Goal: Task Accomplishment & Management: Use online tool/utility

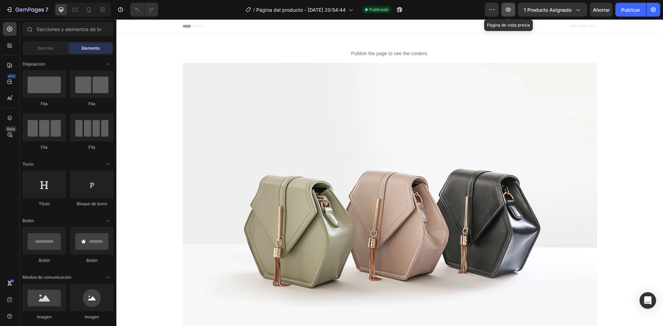
click at [508, 9] on icon "button" at bounding box center [508, 9] width 7 height 7
click at [497, 10] on button "button" at bounding box center [492, 10] width 14 height 14
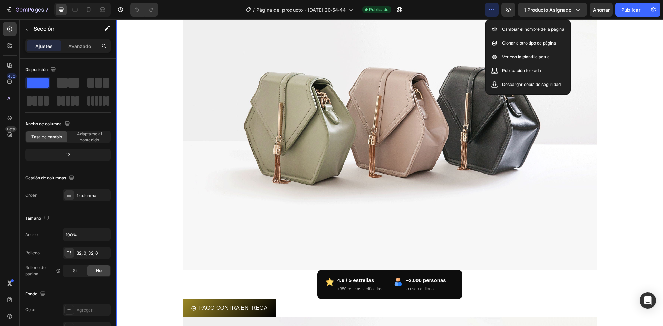
scroll to position [104, 0]
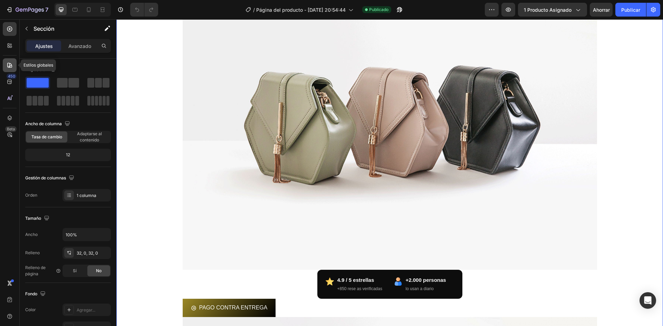
click at [13, 64] on div at bounding box center [10, 65] width 14 height 14
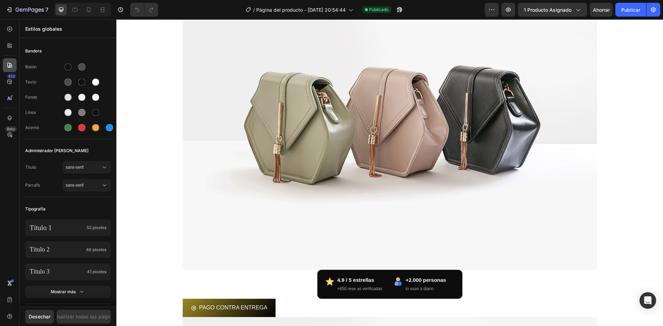
click at [13, 64] on div at bounding box center [10, 65] width 14 height 14
click at [87, 10] on icon at bounding box center [88, 9] width 7 height 7
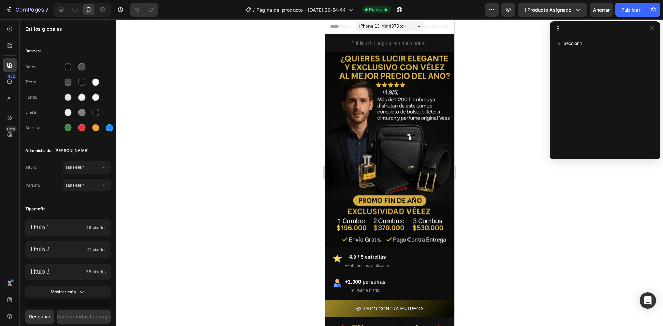
click at [392, 22] on div "iPhone 13 Mini ( 375 px)" at bounding box center [389, 26] width 67 height 10
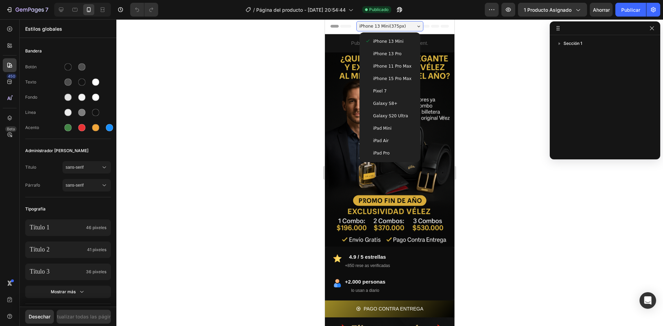
click at [399, 81] on span "iPhone 15 Pro Max" at bounding box center [392, 78] width 38 height 7
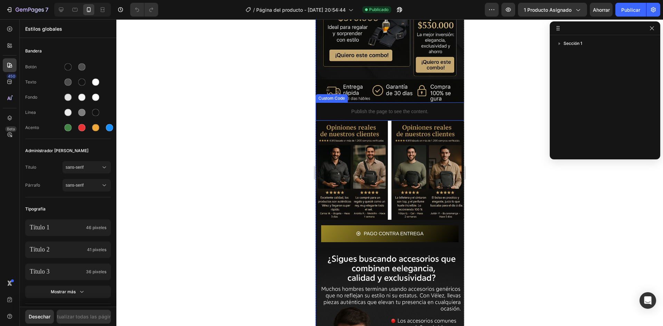
scroll to position [518, 0]
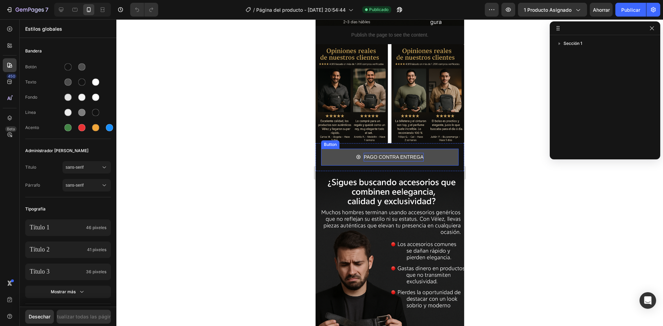
click at [411, 153] on p "PAGO CONTRA ENTREGA" at bounding box center [393, 157] width 60 height 9
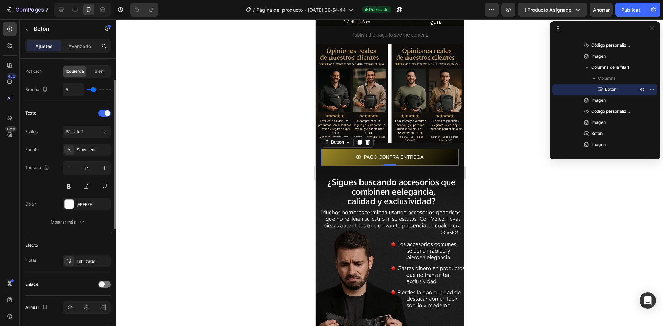
scroll to position [263, 0]
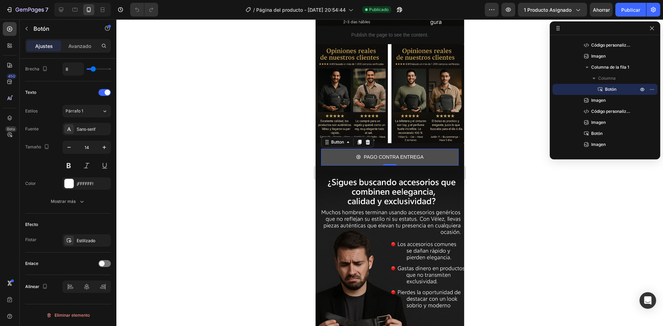
click at [381, 149] on button "PAGO CONTRA ENTREGA" at bounding box center [389, 157] width 137 height 17
click at [387, 153] on p "PAGO CONTRA ENTREGA" at bounding box center [393, 157] width 60 height 9
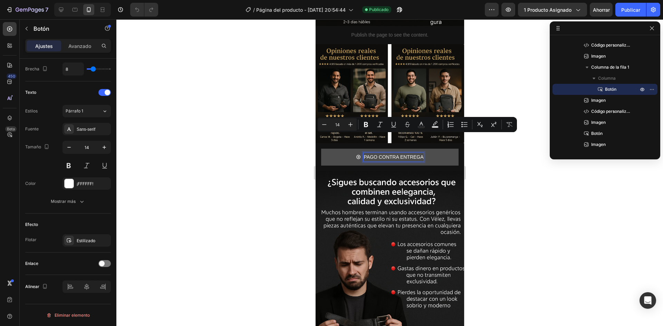
click at [409, 153] on p "PAGO CONTRA ENTREGA" at bounding box center [393, 157] width 60 height 9
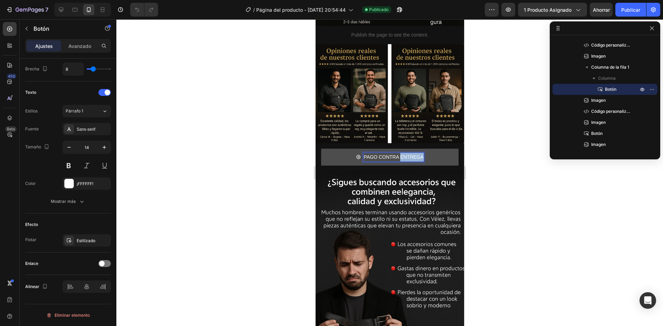
click at [409, 153] on p "PAGO CONTRA ENTREGA" at bounding box center [393, 157] width 60 height 9
click at [321, 149] on button "OBTENER" at bounding box center [389, 157] width 137 height 17
click at [321, 149] on button "OBTENER EL" at bounding box center [389, 157] width 137 height 17
click at [321, 149] on button "COMPRA" at bounding box center [389, 157] width 137 height 17
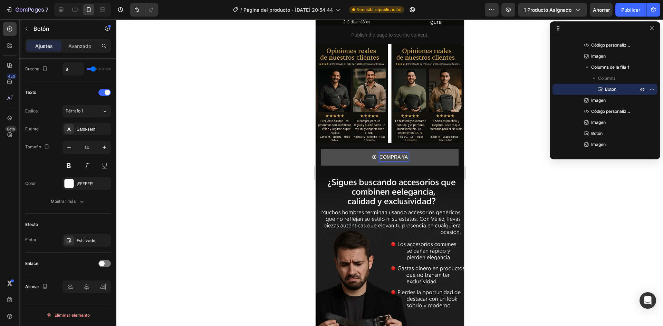
click at [321, 149] on button "COMPRA YA" at bounding box center [389, 157] width 137 height 17
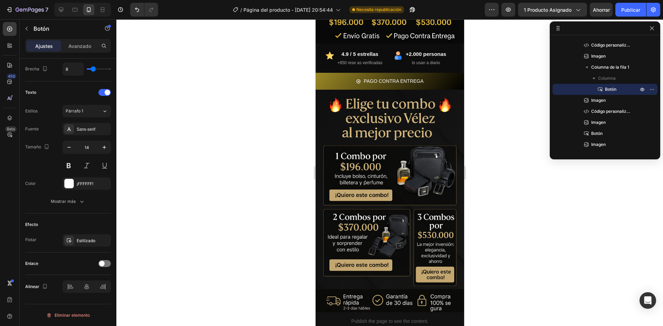
scroll to position [173, 0]
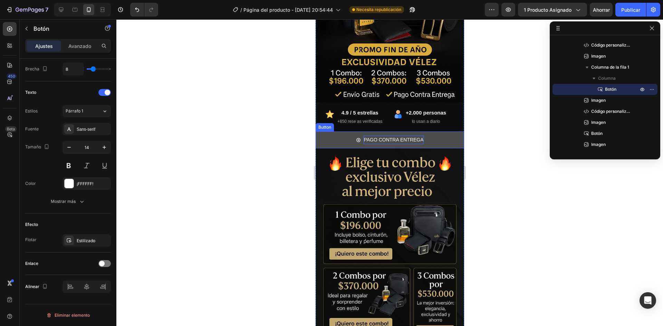
click at [418, 136] on p "PAGO CONTRA ENTREGA" at bounding box center [393, 140] width 60 height 9
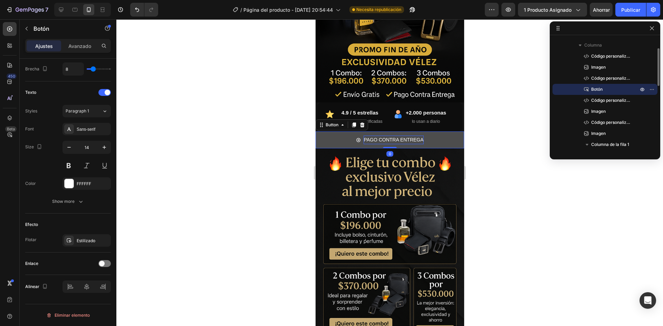
click at [418, 136] on p "PAGO CONTRA ENTREGA" at bounding box center [393, 140] width 60 height 9
click at [315, 132] on button "COMPRA" at bounding box center [389, 140] width 149 height 17
click at [315, 132] on button "COMPRA YA" at bounding box center [389, 140] width 149 height 17
click at [243, 148] on div at bounding box center [389, 172] width 547 height 307
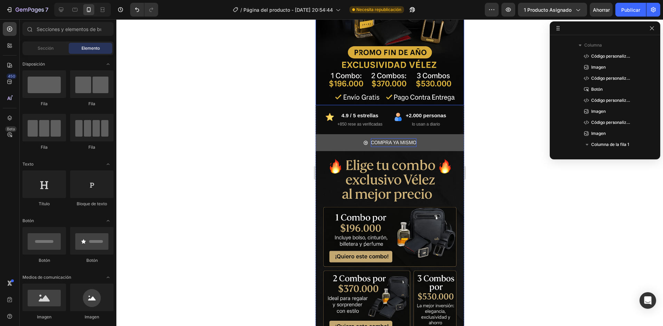
scroll to position [276, 0]
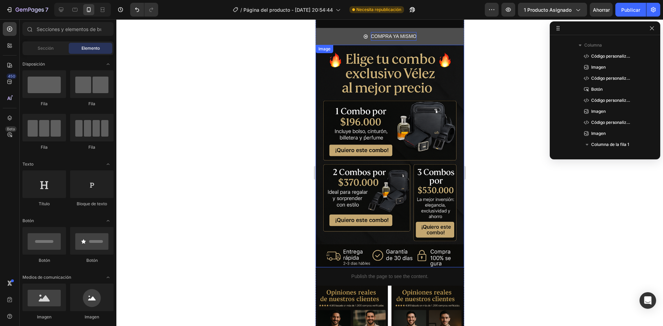
click at [385, 179] on img at bounding box center [389, 156] width 149 height 223
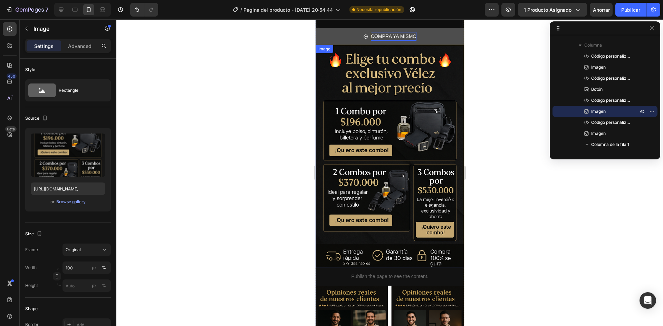
click at [385, 179] on img at bounding box center [389, 156] width 149 height 223
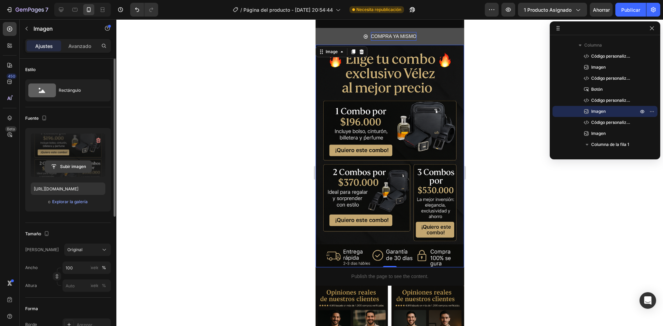
click at [90, 166] on input "file" at bounding box center [68, 167] width 47 height 12
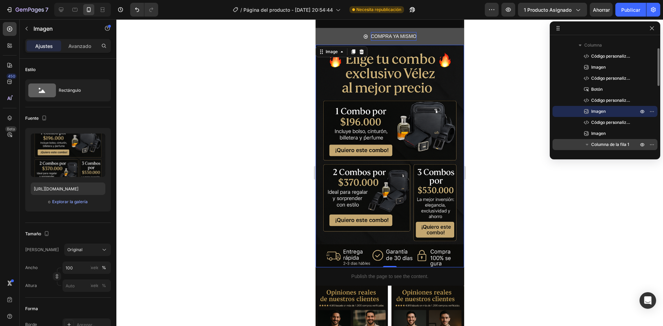
click at [556, 140] on div "Columna de la fila 1" at bounding box center [604, 144] width 99 height 11
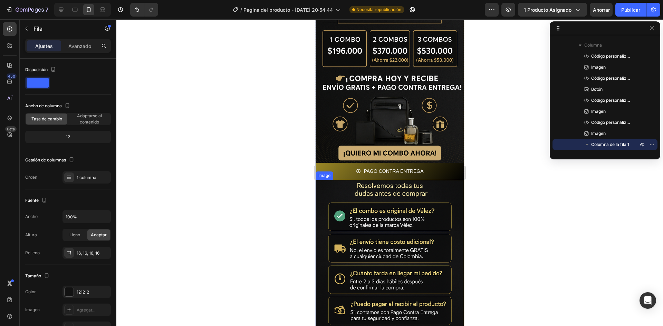
scroll to position [1862, 0]
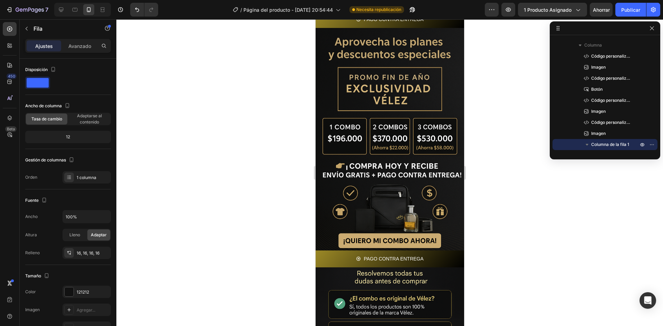
click at [498, 180] on div at bounding box center [389, 172] width 547 height 307
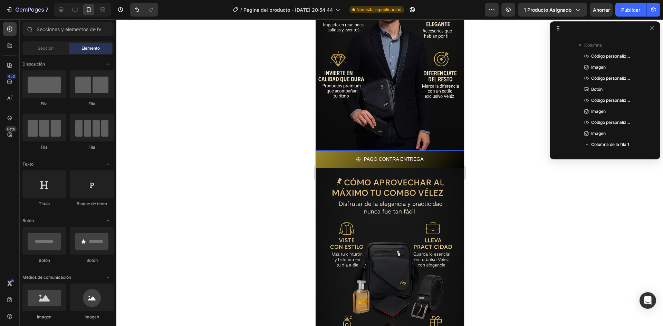
scroll to position [1654, 0]
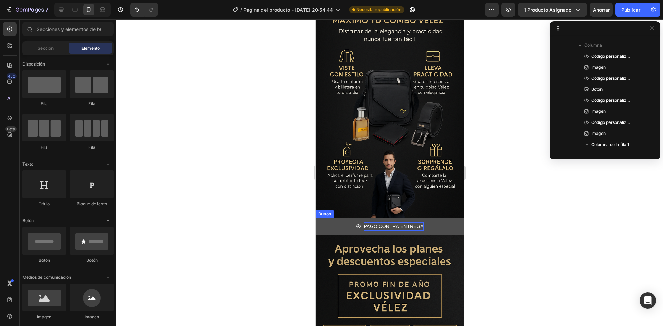
click at [416, 222] on p "PAGO CONTRA ENTREGA" at bounding box center [393, 226] width 60 height 9
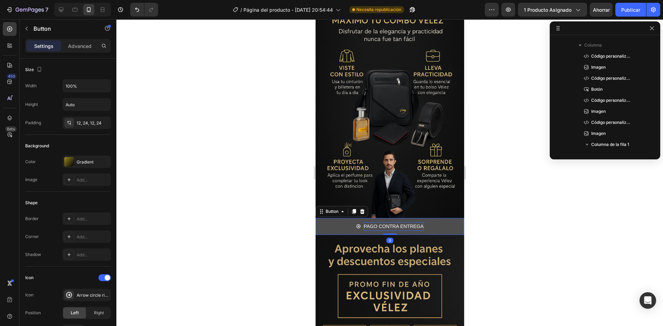
scroll to position [219, 0]
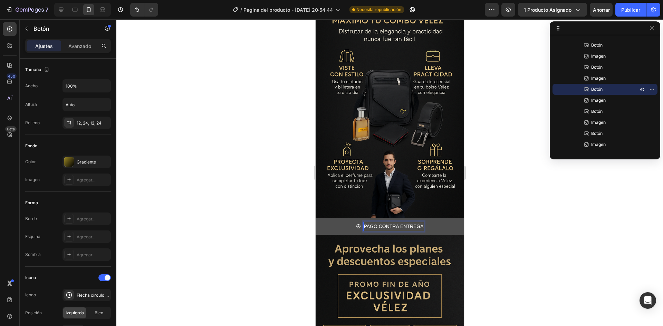
click at [416, 222] on p "PAGO CONTRA ENTREGA" at bounding box center [393, 226] width 60 height 9
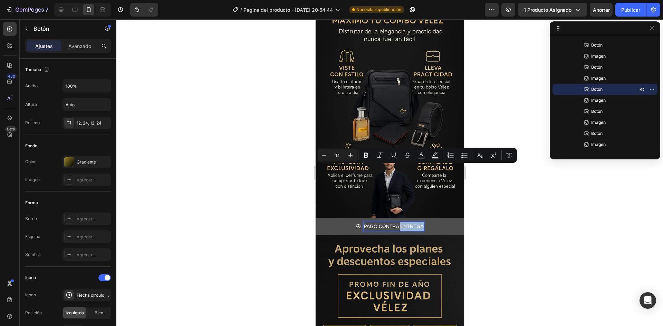
click at [416, 222] on p "PAGO CONTRA ENTREGA" at bounding box center [393, 226] width 60 height 9
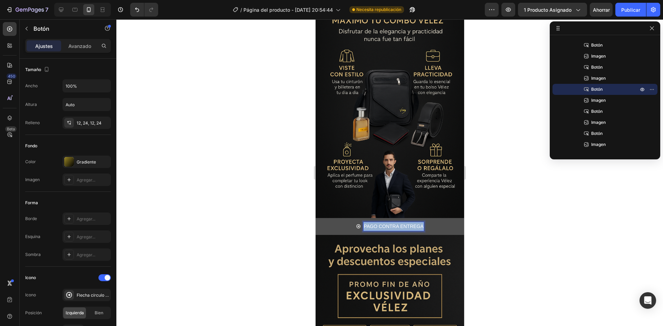
click at [416, 222] on p "PAGO CONTRA ENTREGA" at bounding box center [393, 226] width 60 height 9
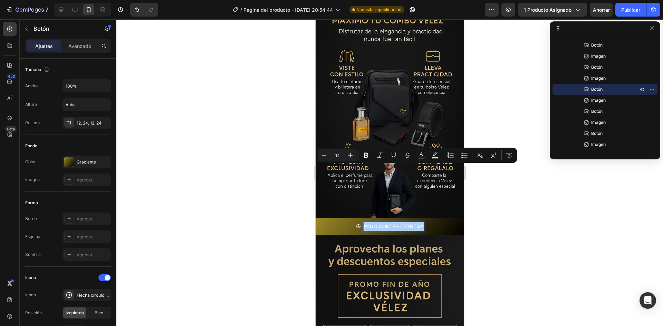
click at [503, 210] on div at bounding box center [389, 172] width 547 height 307
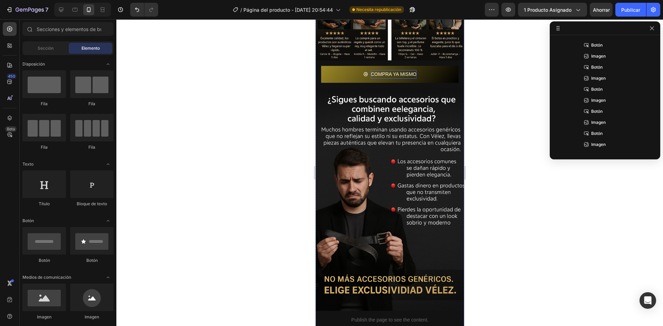
scroll to position [653, 0]
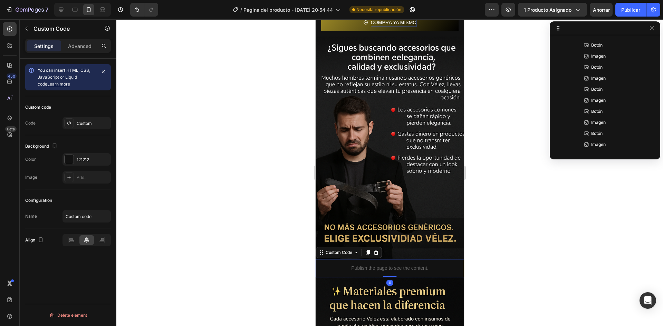
click at [411, 265] on p "Publish the page to see the content." at bounding box center [389, 268] width 149 height 7
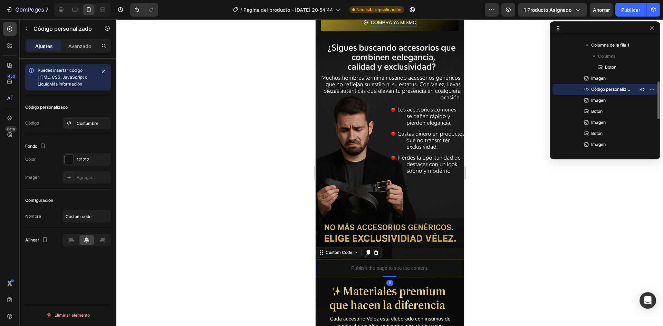
click at [411, 265] on p "Publish the page to see the content." at bounding box center [389, 268] width 149 height 7
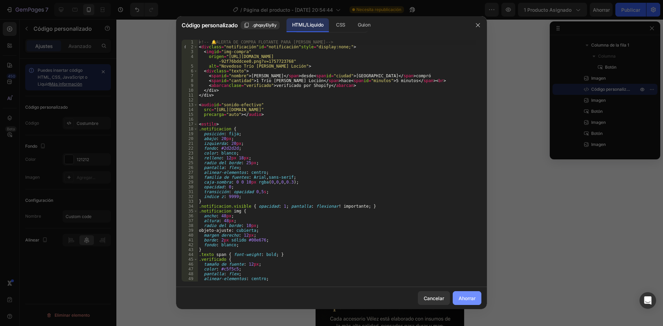
click at [463, 303] on button "Ahorrar" at bounding box center [467, 299] width 29 height 14
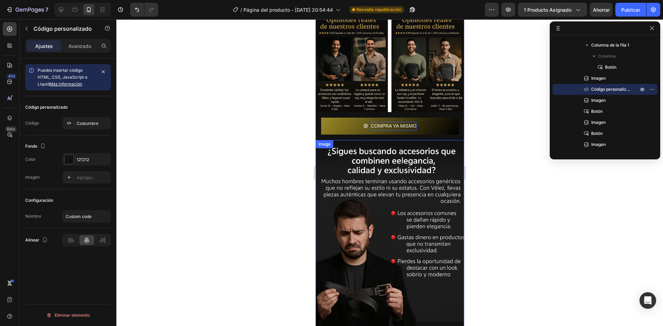
scroll to position [480, 0]
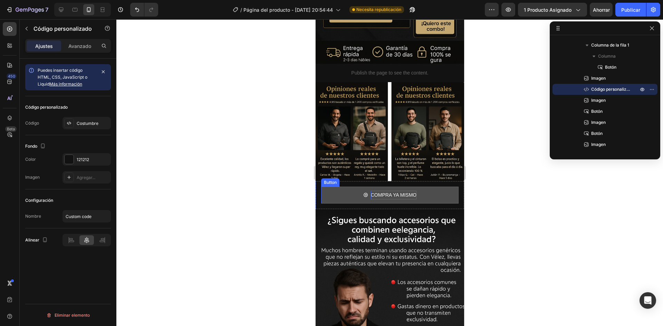
click at [415, 187] on button "COMPRA YA MISMO" at bounding box center [389, 195] width 137 height 17
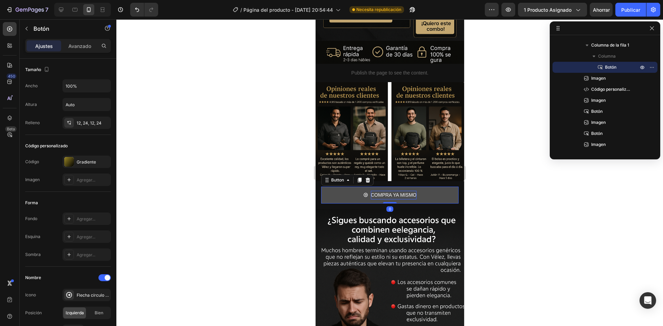
click at [416, 187] on button "COMPRA YA MISMO" at bounding box center [389, 195] width 137 height 17
click at [421, 187] on button "COMPRA YA MISMO" at bounding box center [389, 195] width 137 height 17
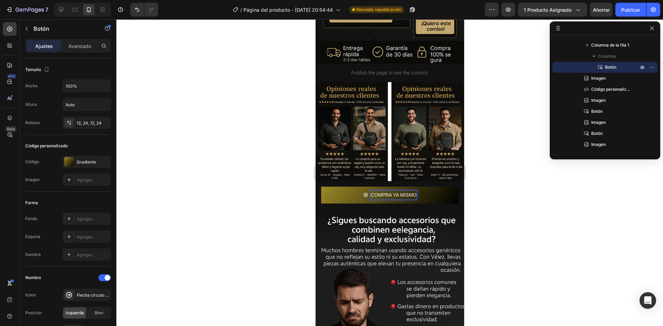
click at [413, 191] on p "COMPRA YA MISMO" at bounding box center [394, 195] width 46 height 9
click at [321, 187] on button "pPIDE" at bounding box center [389, 195] width 137 height 17
click at [321, 187] on button "pPIDE YA" at bounding box center [389, 195] width 137 height 17
click at [321, 187] on button "pPIDE YA MISMO" at bounding box center [389, 195] width 137 height 17
click at [321, 187] on button "pPIDE YA MISMO," at bounding box center [389, 195] width 137 height 17
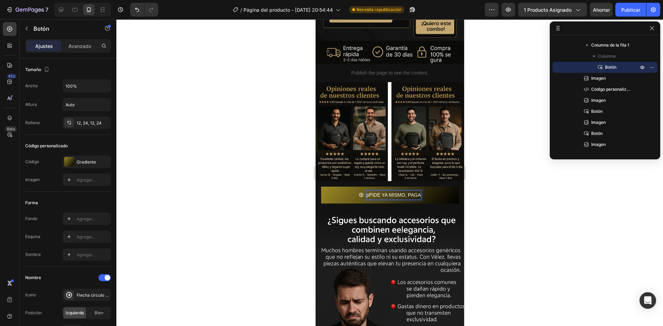
click at [321, 187] on button "pPIDE YA MISMO, PAGA" at bounding box center [389, 195] width 137 height 17
click at [321, 187] on button "pPIDE YA MISMO, PAGA EN" at bounding box center [389, 195] width 137 height 17
click at [355, 191] on p "pPIDE YA MISMO, PAGA EN CASA" at bounding box center [393, 195] width 77 height 9
click at [488, 162] on div at bounding box center [389, 172] width 547 height 307
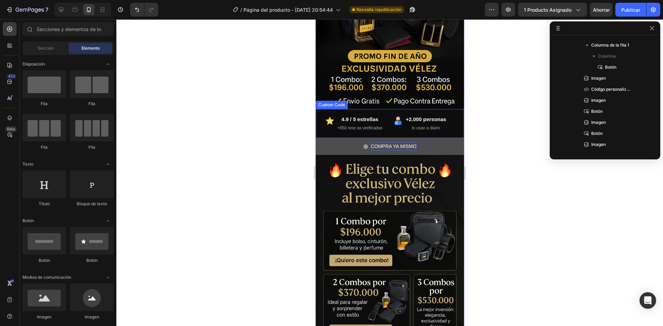
scroll to position [100, 0]
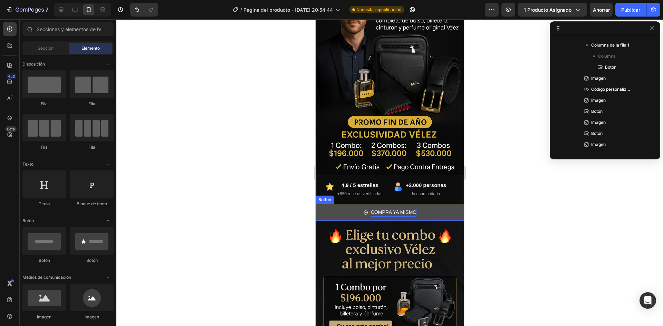
click at [412, 208] on p "COMPRA YA MISMO" at bounding box center [394, 212] width 46 height 9
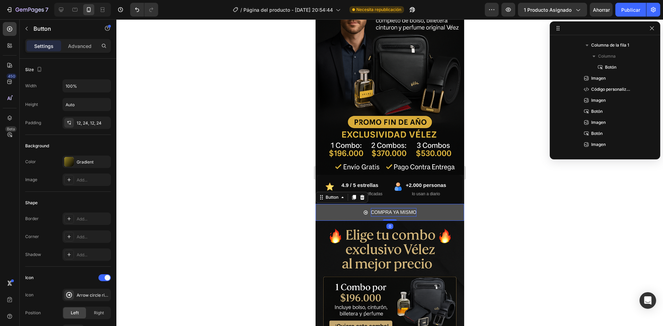
scroll to position [31, 0]
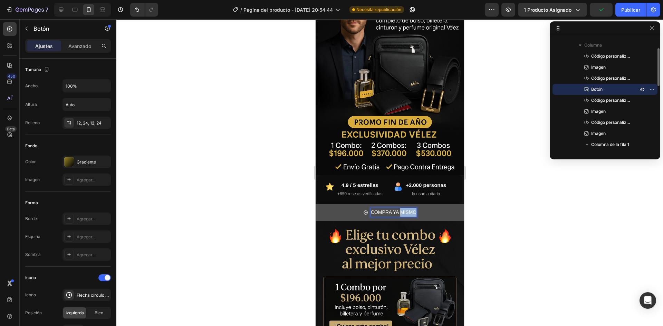
click at [407, 208] on p "COMPRA YA MISMO" at bounding box center [394, 212] width 46 height 9
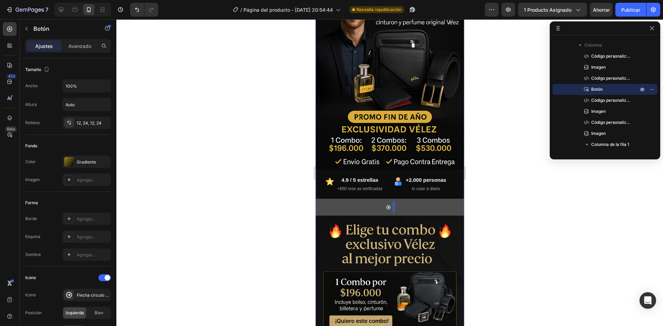
scroll to position [35, 0]
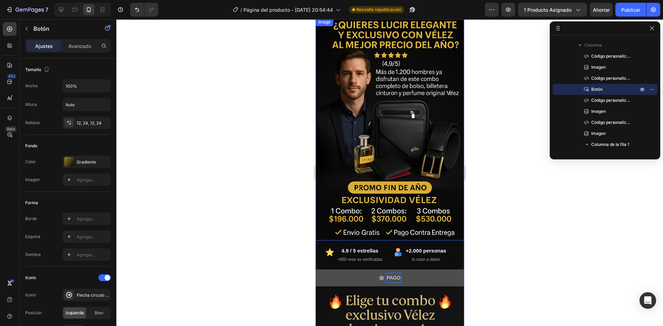
click at [315, 270] on button "PAGO" at bounding box center [389, 278] width 149 height 17
click at [315, 270] on button "PAGO CONTRA" at bounding box center [389, 278] width 149 height 17
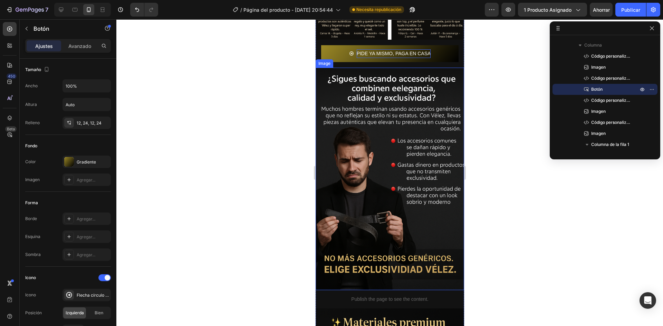
scroll to position [380, 0]
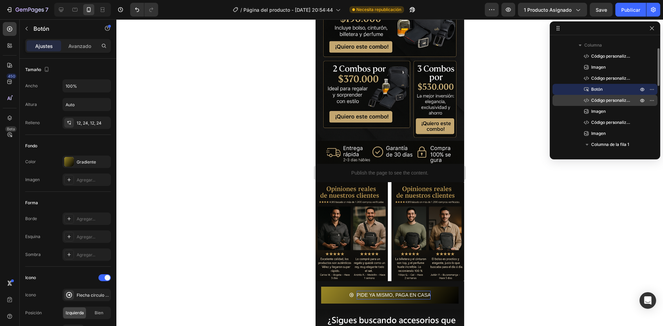
click at [618, 103] on span "Código personalizado" at bounding box center [611, 100] width 40 height 7
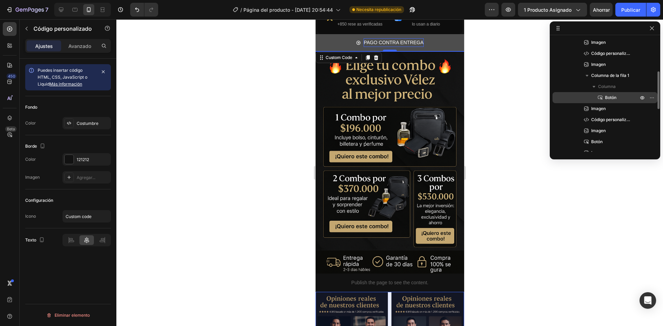
scroll to position [66, 0]
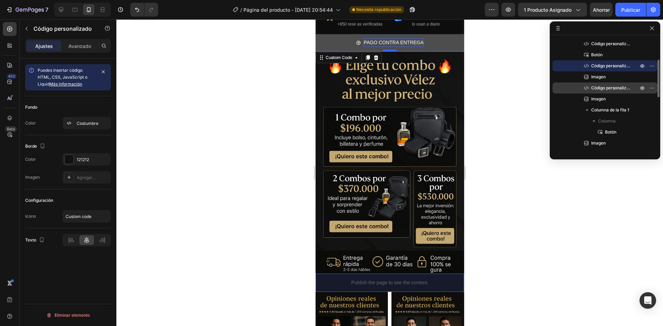
click at [618, 87] on font "Código personalizado" at bounding box center [612, 87] width 42 height 5
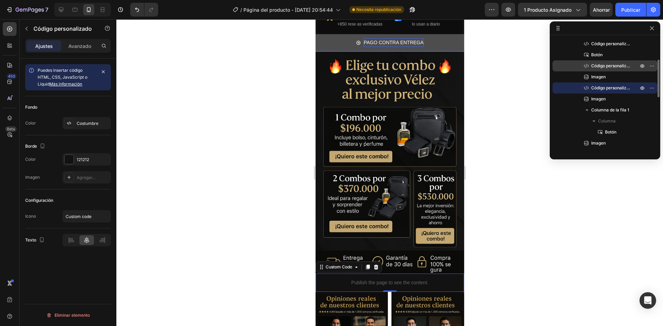
click at [617, 67] on font "Código personalizado" at bounding box center [612, 65] width 42 height 5
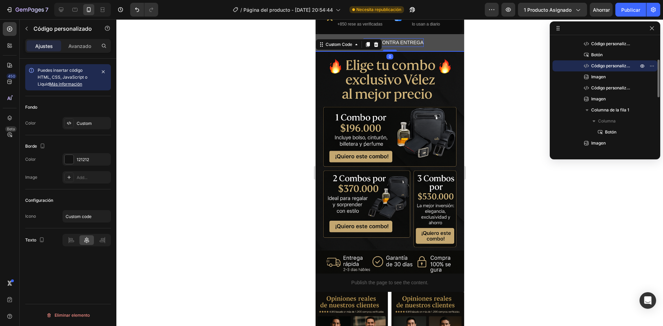
click at [617, 67] on font "Código personalizado" at bounding box center [612, 65] width 42 height 5
click at [639, 67] on button "button" at bounding box center [642, 66] width 8 height 8
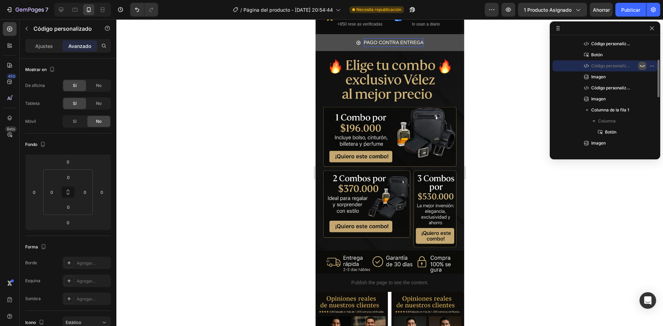
click at [639, 67] on button "button" at bounding box center [642, 66] width 8 height 8
click at [632, 67] on div "Código personalizado" at bounding box center [604, 65] width 99 height 11
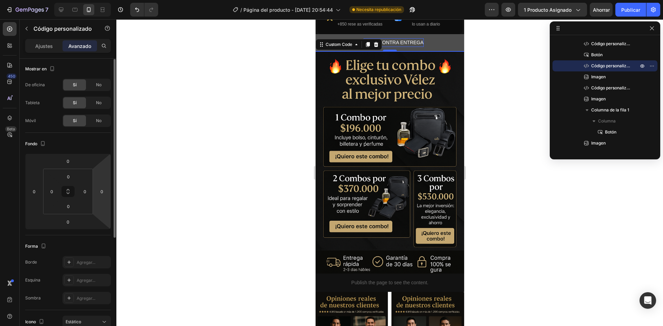
scroll to position [0, 0]
click at [48, 44] on font "Ajustes" at bounding box center [44, 46] width 18 height 6
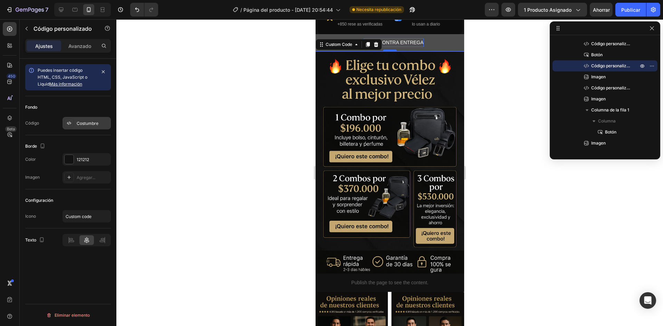
click at [78, 127] on div "Costumbre" at bounding box center [87, 123] width 48 height 12
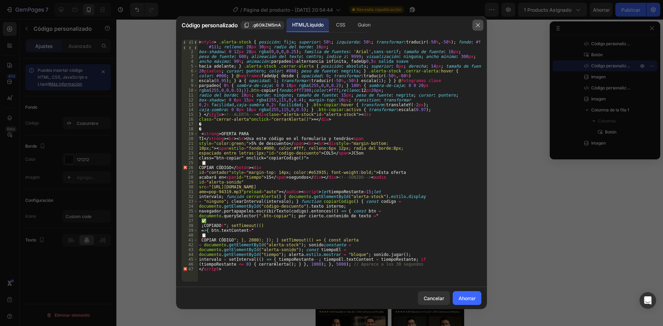
click at [476, 25] on icon "button" at bounding box center [478, 25] width 6 height 6
